Goal: Transaction & Acquisition: Book appointment/travel/reservation

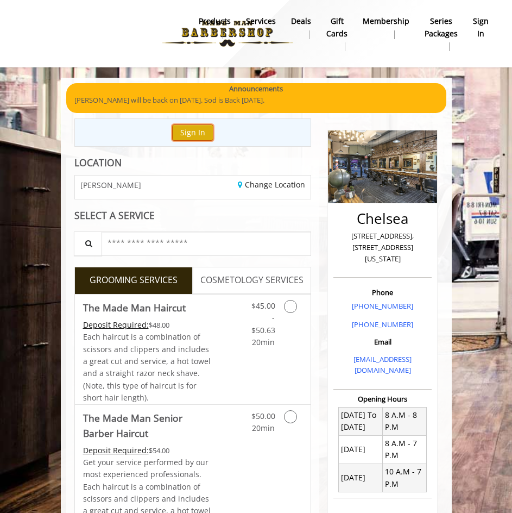
click at [200, 125] on button "Sign In" at bounding box center [192, 132] width 41 height 16
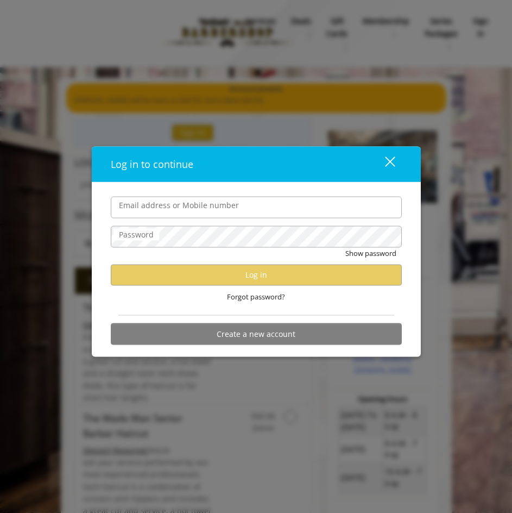
type input "**********"
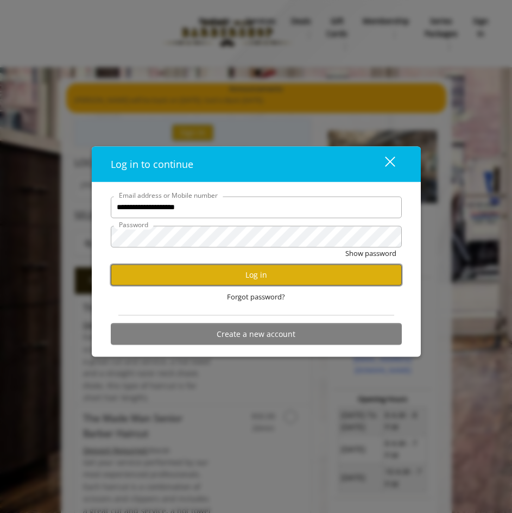
click at [298, 268] on button "Log in" at bounding box center [256, 274] width 291 height 21
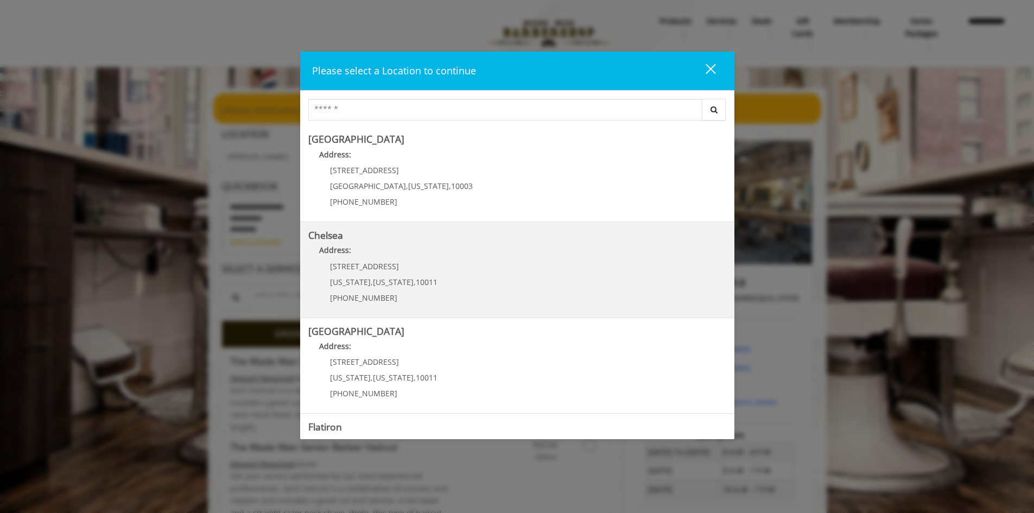
click at [406, 275] on div "[STREET_ADDRESS][US_STATE][US_STATE] (917) 639-3902" at bounding box center [375, 285] width 135 height 47
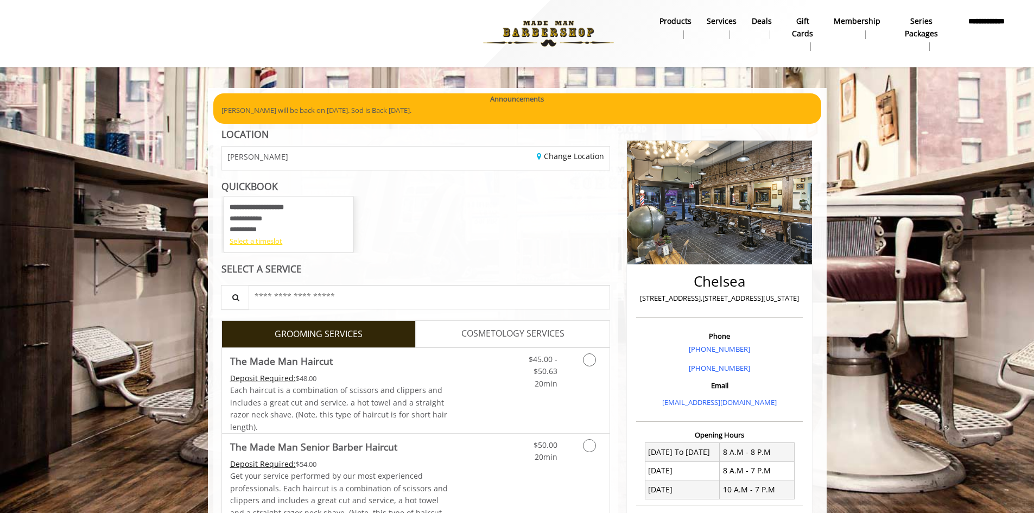
click at [267, 241] on div "Select a timeslot" at bounding box center [289, 241] width 118 height 11
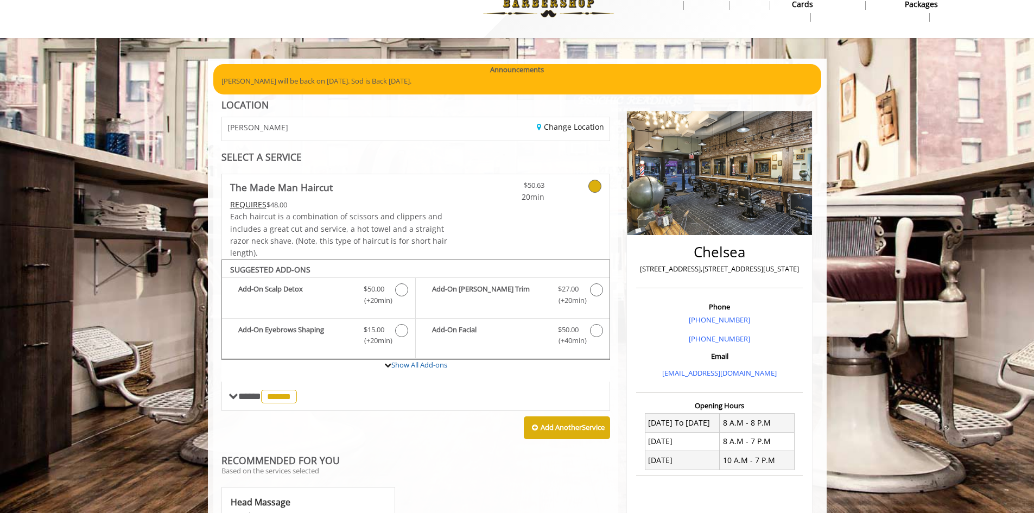
scroll to position [33, 0]
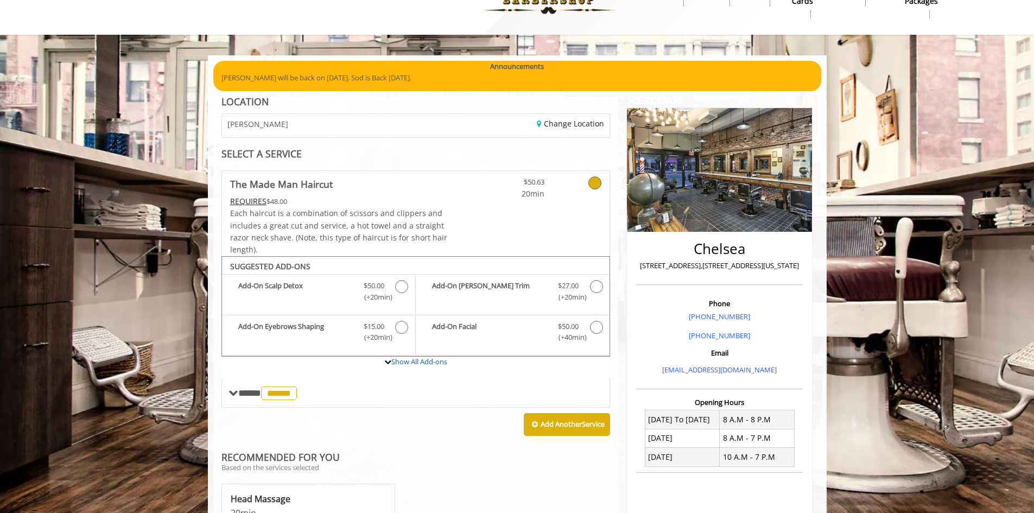
click at [151, 197] on body "**********" at bounding box center [517, 428] width 1034 height 746
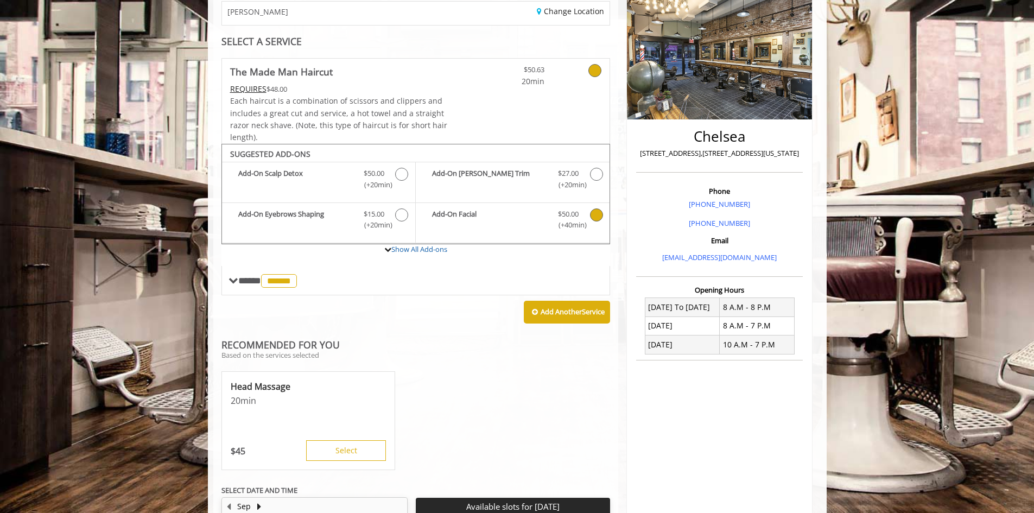
scroll to position [332, 0]
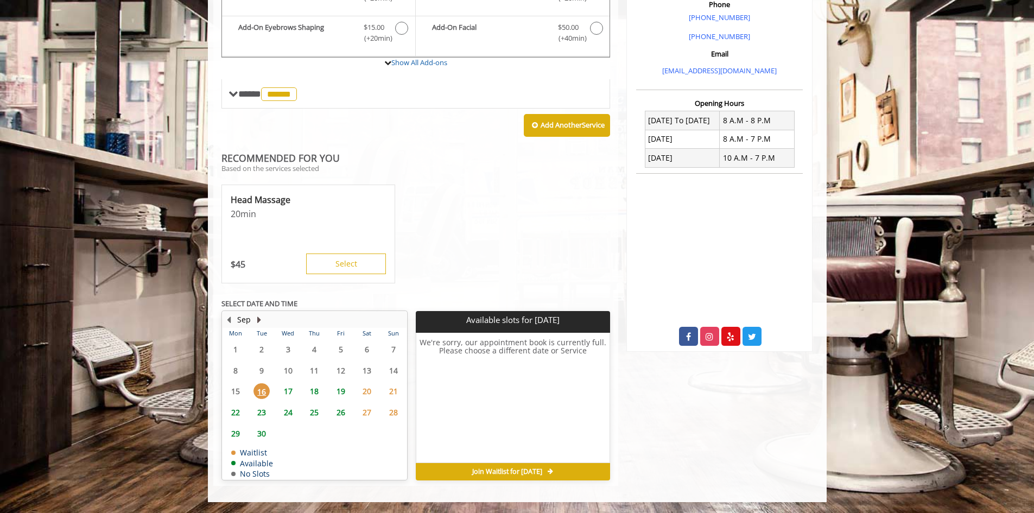
click at [258, 322] on button "Next Month" at bounding box center [259, 320] width 9 height 12
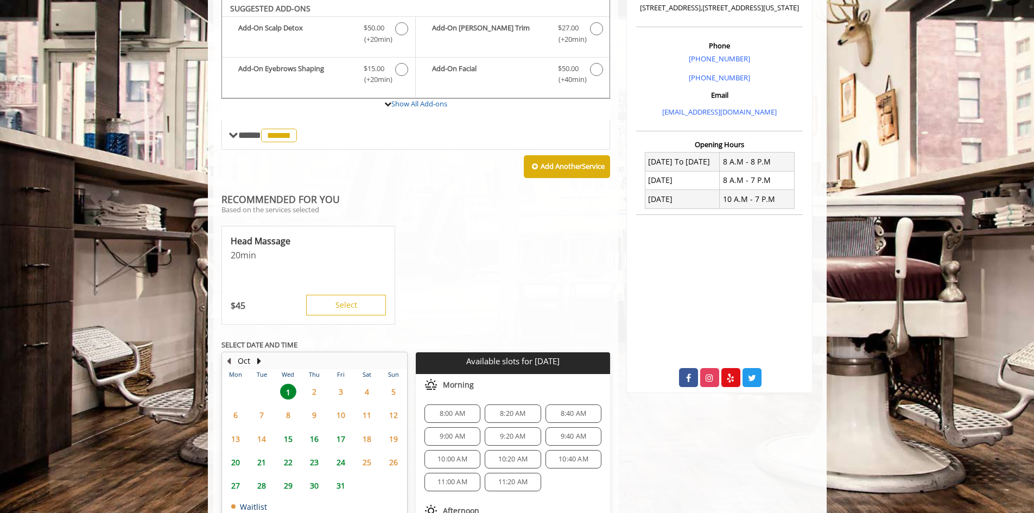
scroll to position [289, 0]
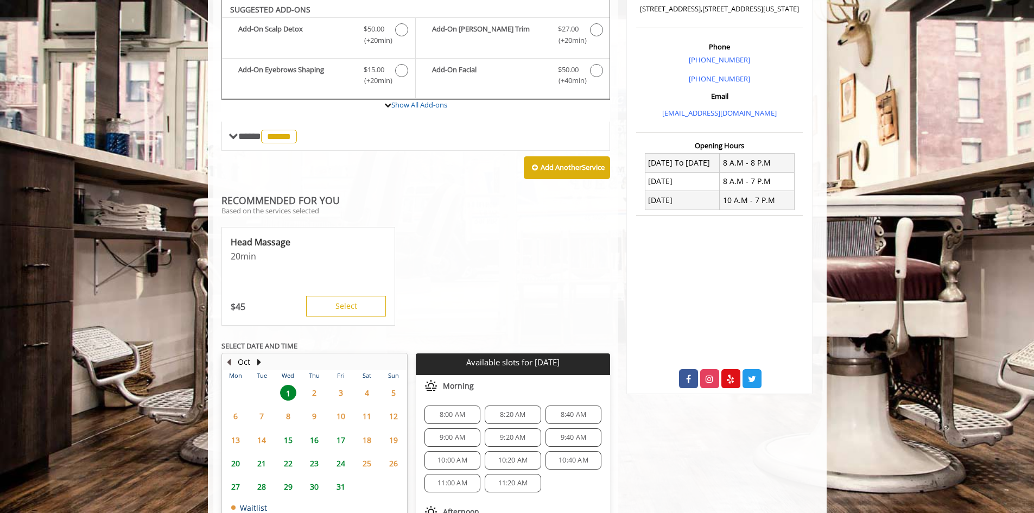
click at [228, 366] on button "Previous Month" at bounding box center [229, 362] width 9 height 12
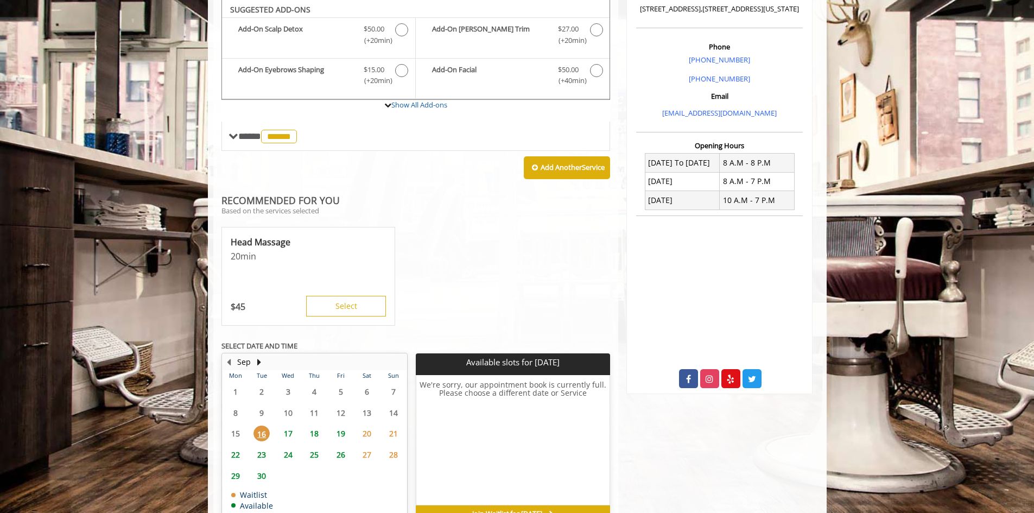
click at [306, 451] on span "25" at bounding box center [314, 455] width 16 height 16
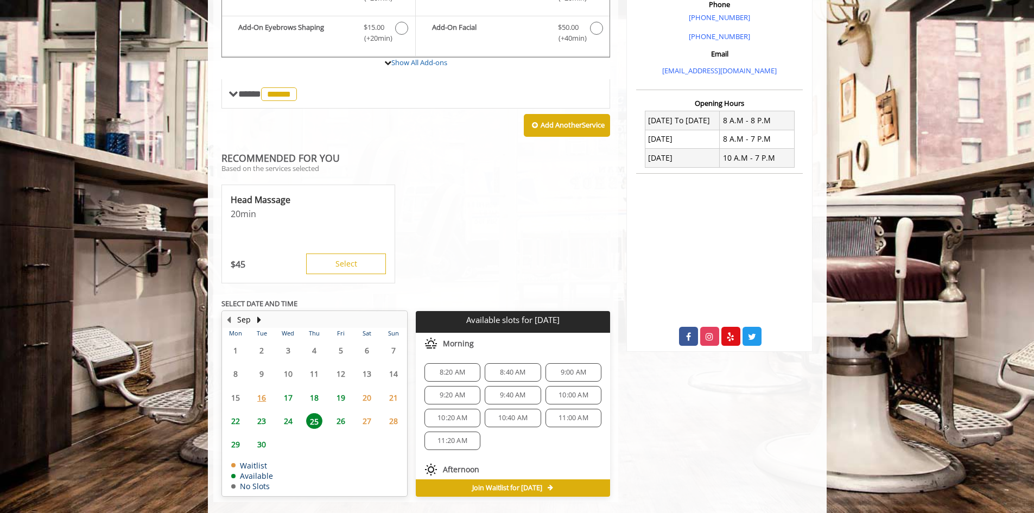
scroll to position [348, 0]
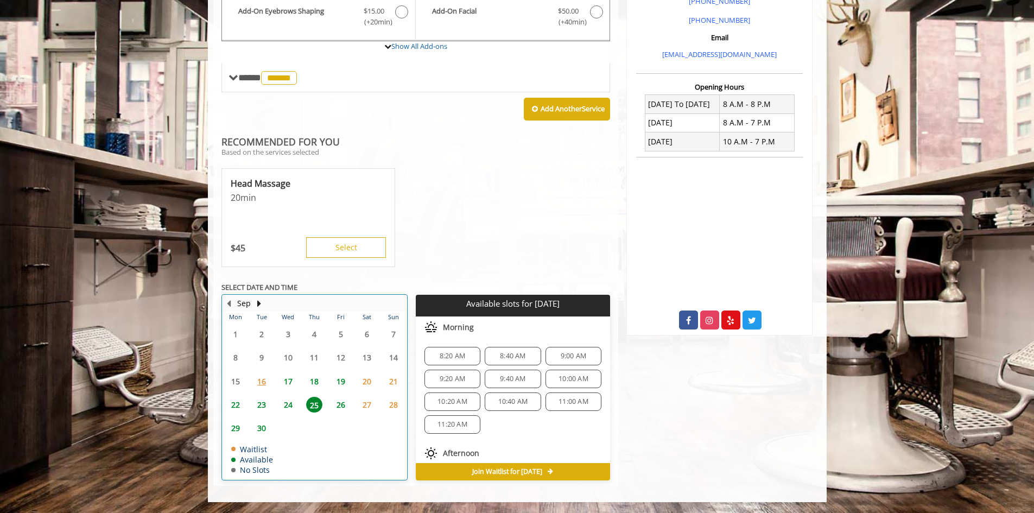
click at [286, 396] on td "24" at bounding box center [288, 404] width 26 height 23
click at [528, 355] on span "8:20 AM" at bounding box center [513, 356] width 46 height 9
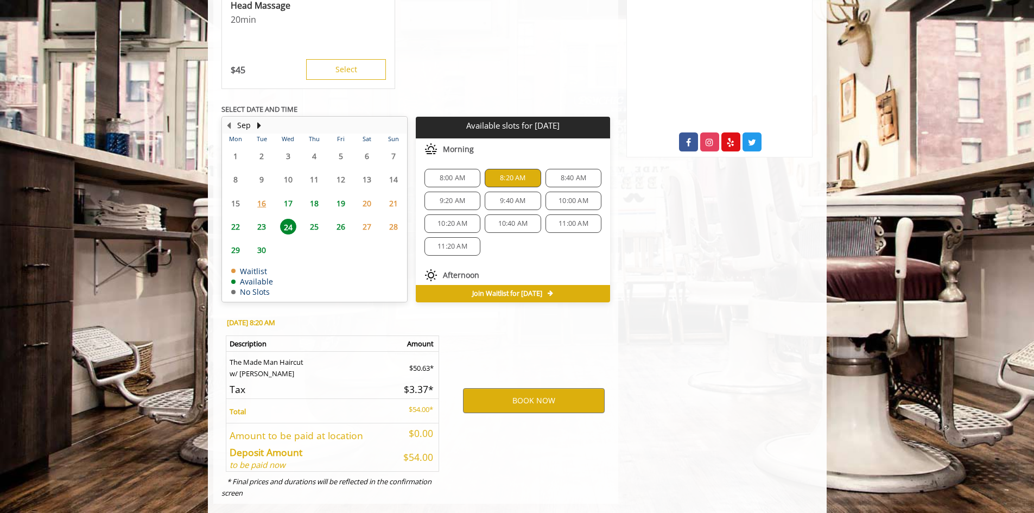
scroll to position [544, 0]
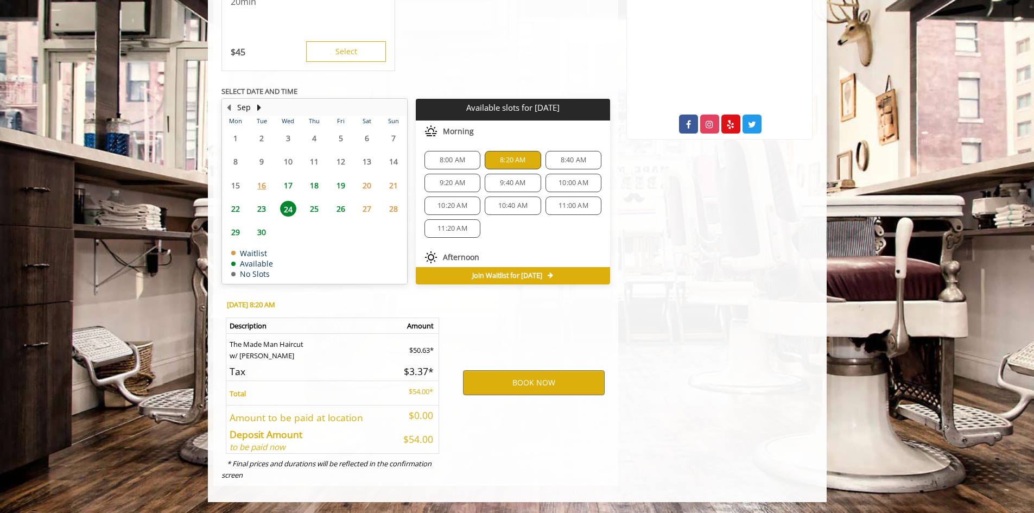
click at [513, 337] on div "BOOK NOW" at bounding box center [534, 382] width 169 height 185
click at [527, 391] on button "BOOK NOW" at bounding box center [534, 382] width 142 height 25
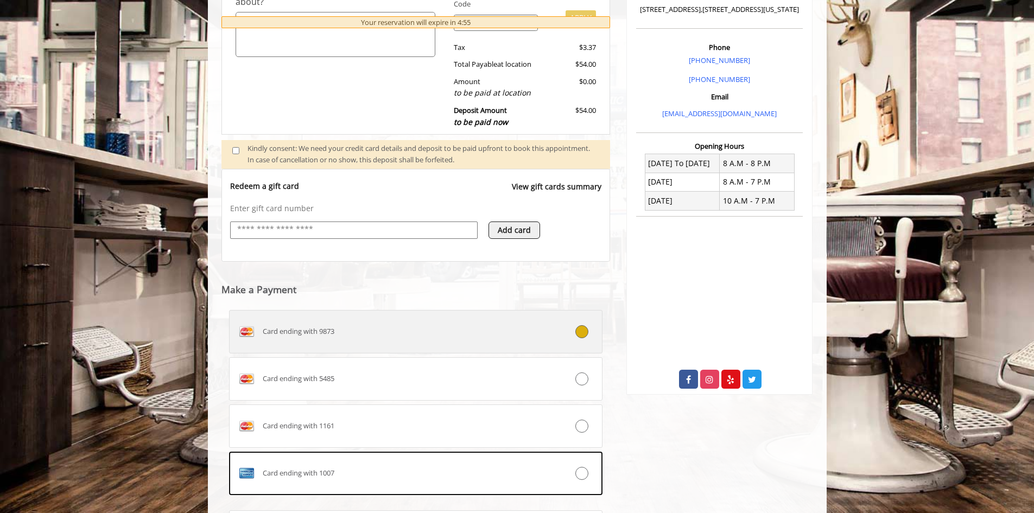
scroll to position [351, 0]
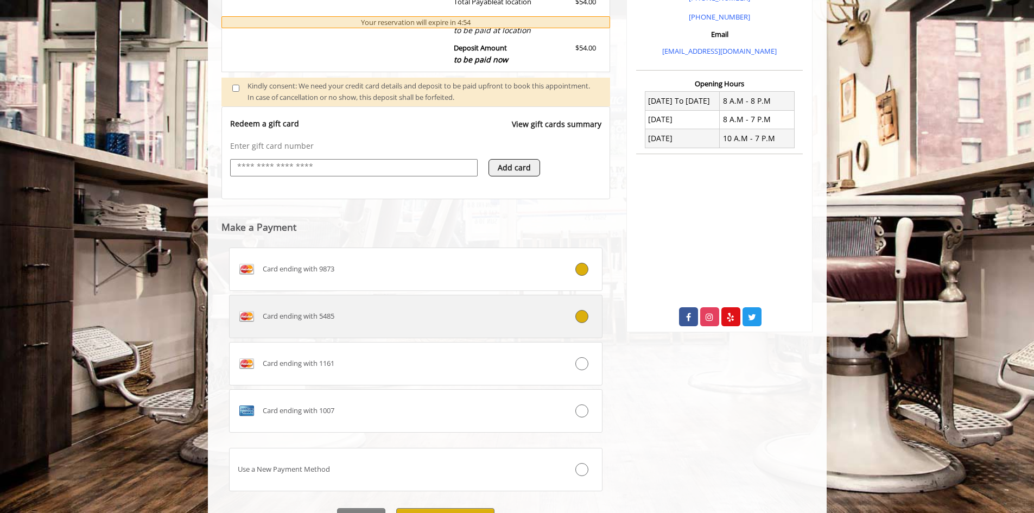
click at [397, 312] on div "Card ending with 5485" at bounding box center [385, 316] width 311 height 17
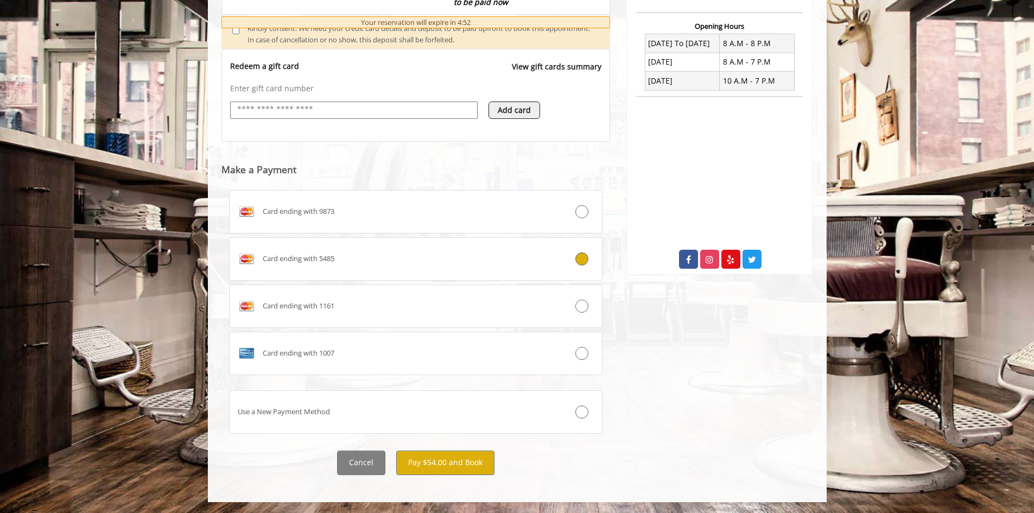
click at [668, 351] on div "Chelsea 169 W 23rd Street,170 W 23rd Street, New York Phone +(917) 639-3902 +(6…" at bounding box center [719, 103] width 203 height 766
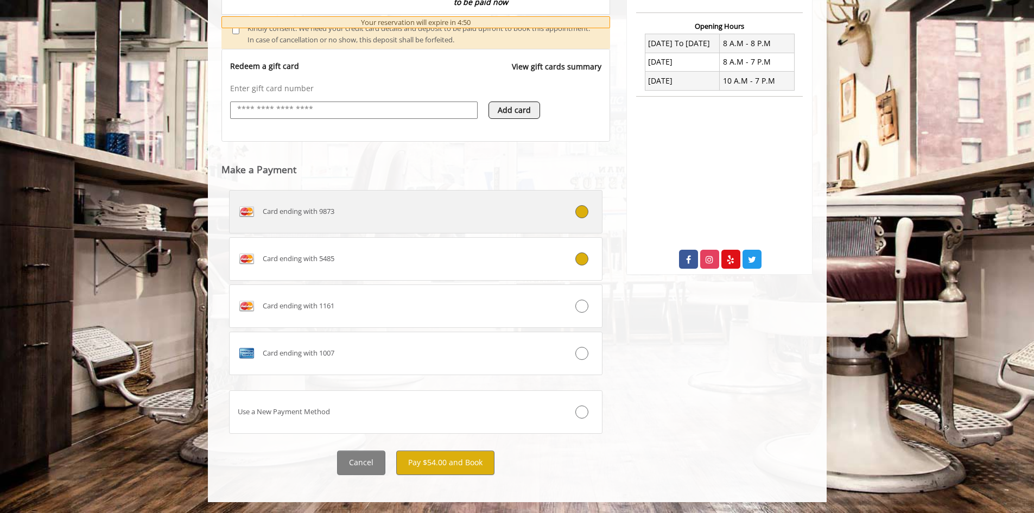
click at [569, 208] on div at bounding box center [571, 211] width 62 height 13
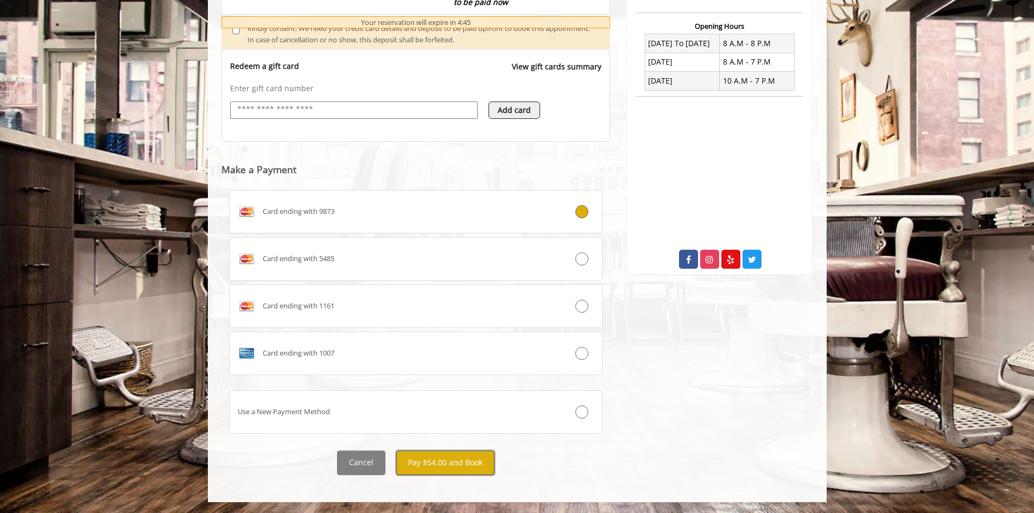
click at [459, 466] on button "Pay $54.00 and Book" at bounding box center [445, 463] width 98 height 24
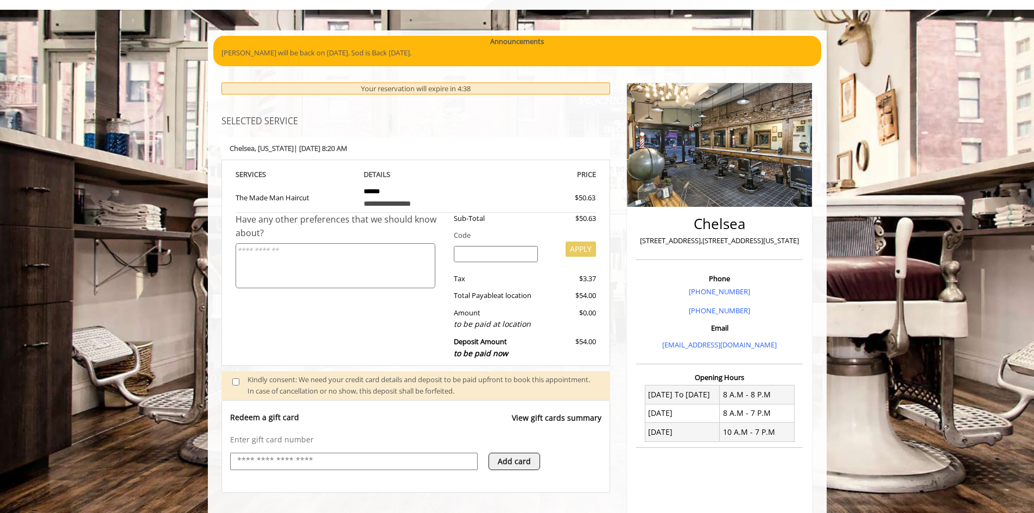
scroll to position [109, 0]
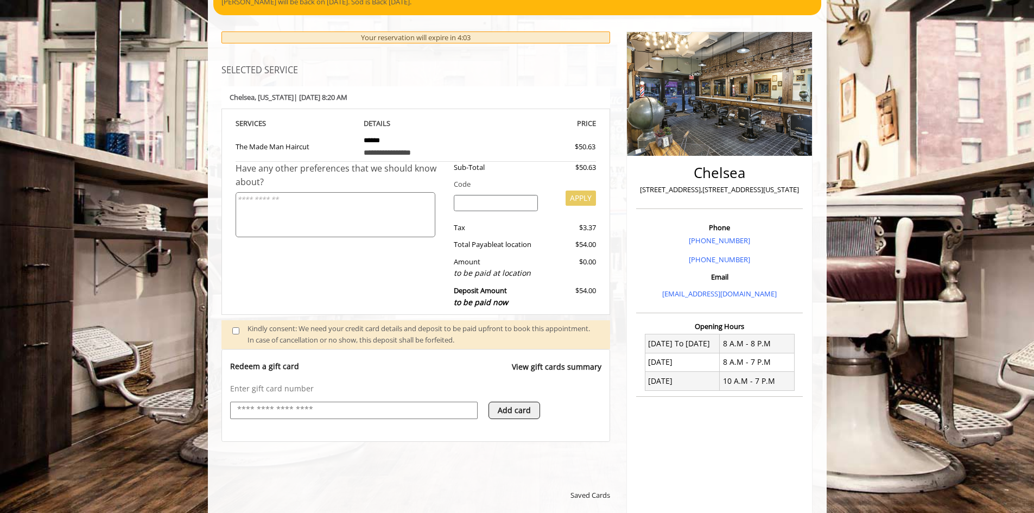
click at [396, 130] on td "**********" at bounding box center [416, 146] width 121 height 32
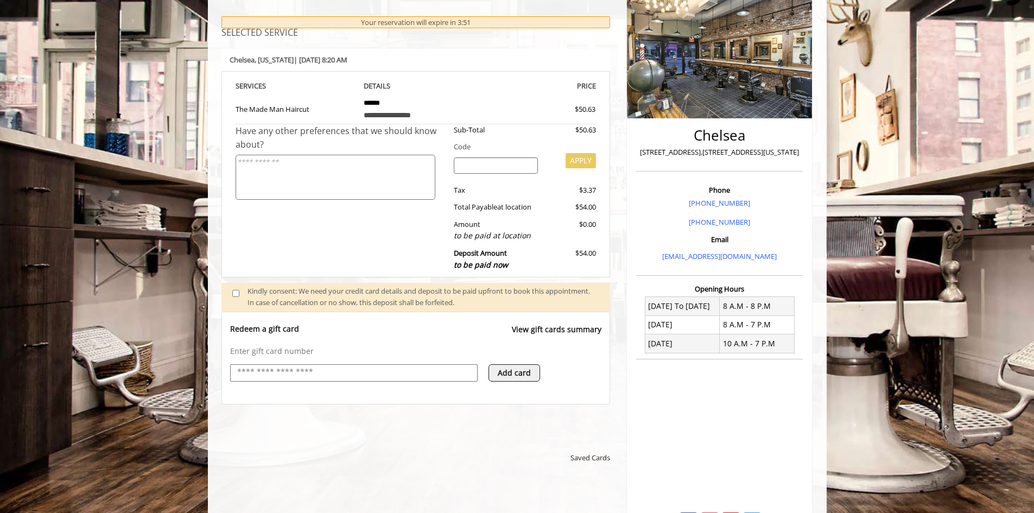
scroll to position [0, 0]
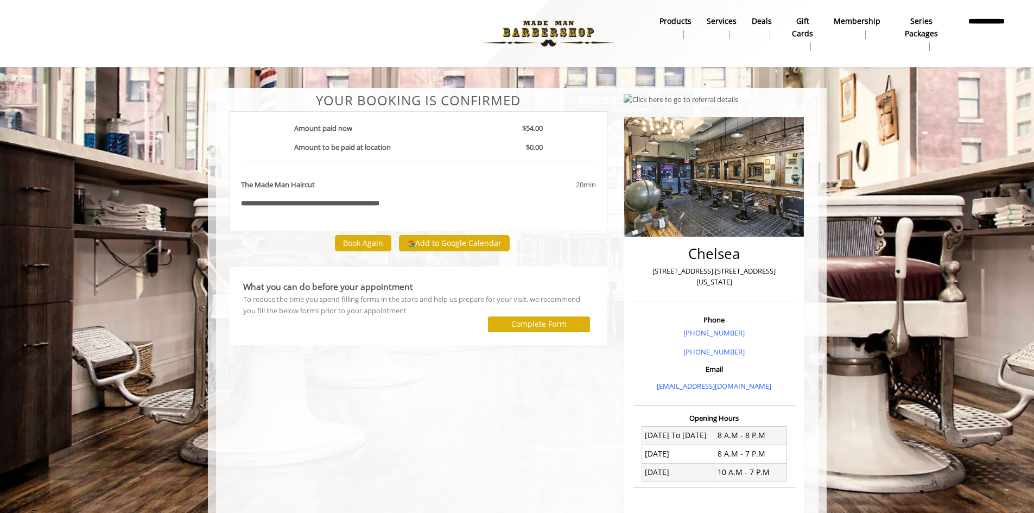
click at [990, 26] on b "**********" at bounding box center [986, 27] width 49 height 24
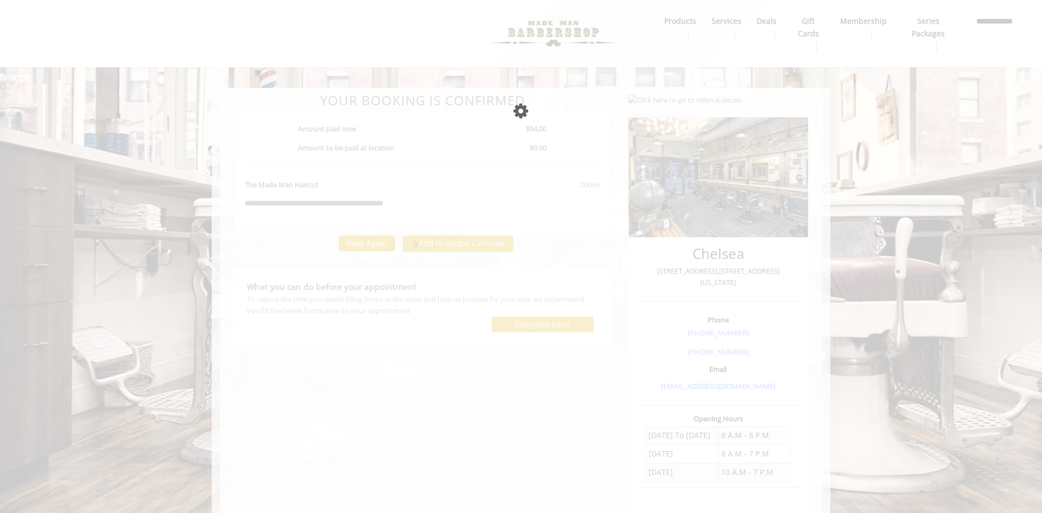
select select "***"
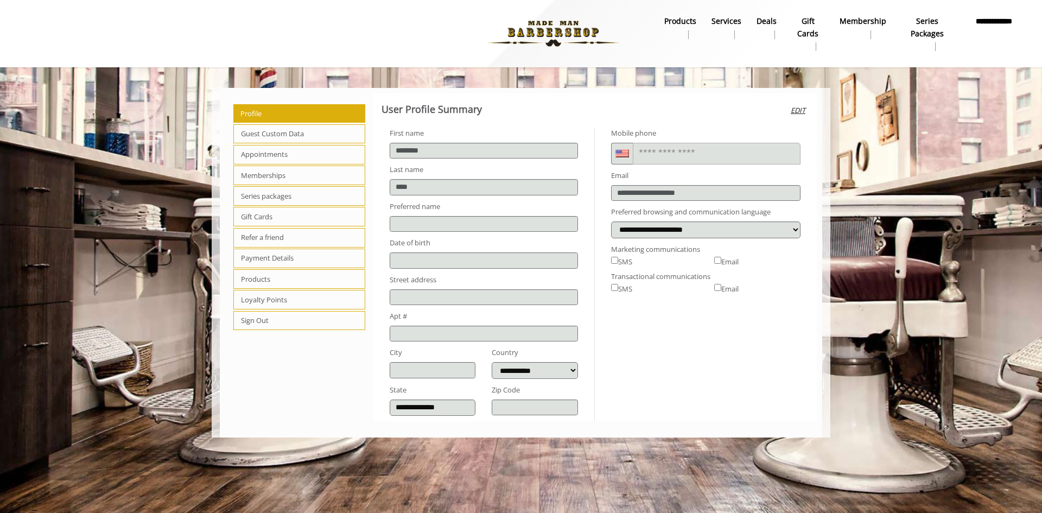
click at [295, 260] on span "Payment Details" at bounding box center [299, 259] width 132 height 20
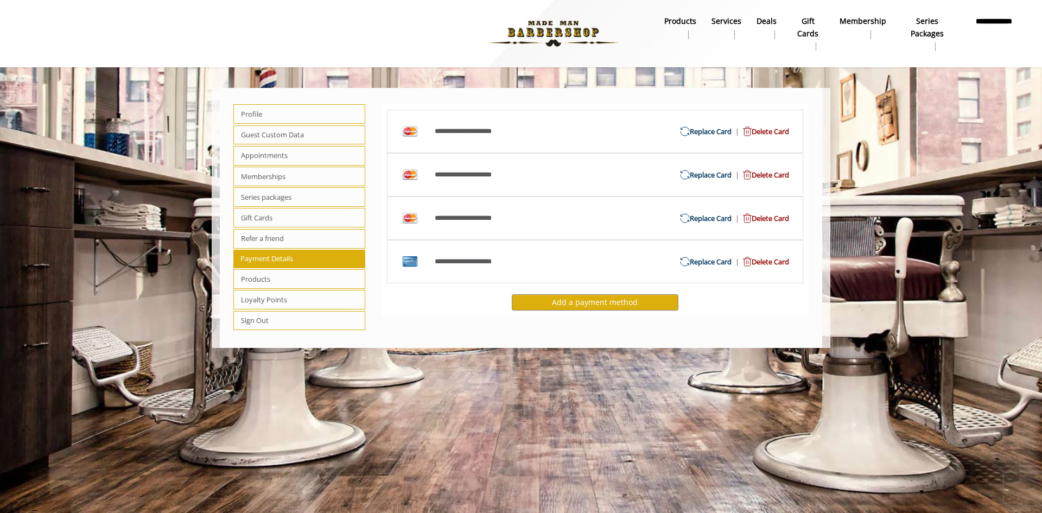
click at [752, 176] on span "Delete Card" at bounding box center [764, 174] width 50 height 11
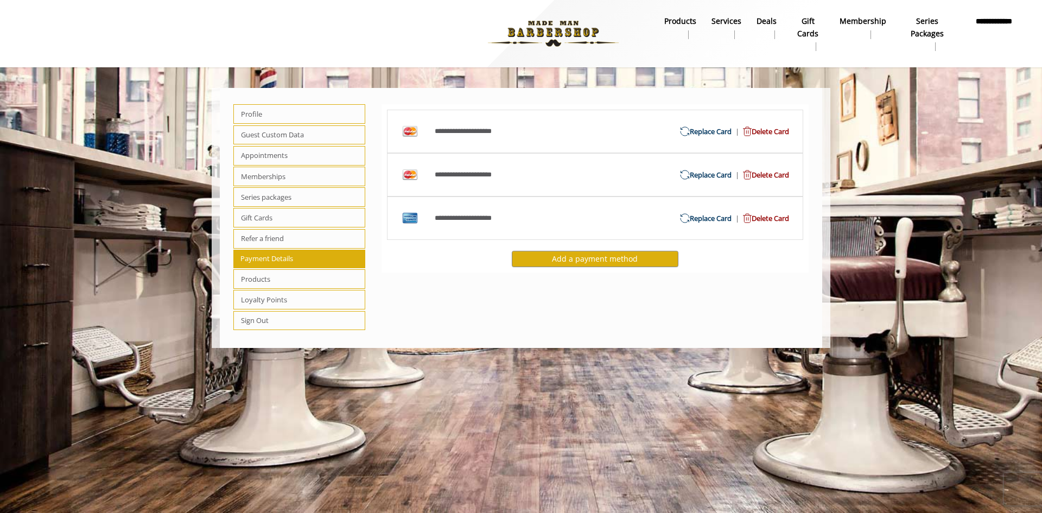
click at [753, 176] on span "Delete Card" at bounding box center [764, 174] width 50 height 11
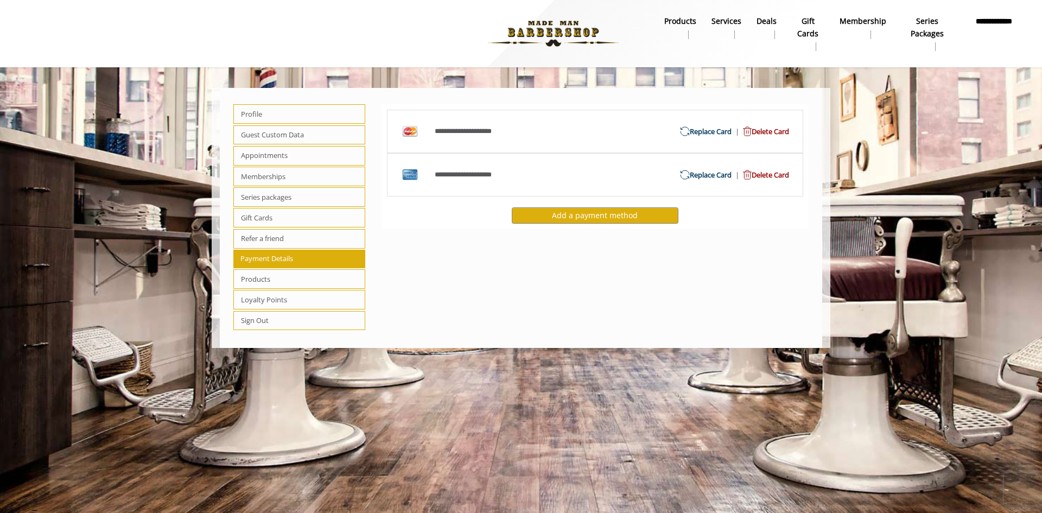
click at [480, 262] on div "**********" at bounding box center [596, 217] width 444 height 249
